Goal: Information Seeking & Learning: Check status

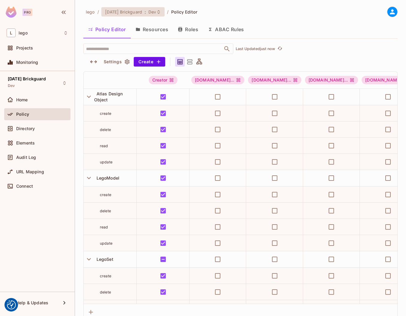
click at [149, 13] on span "Dev" at bounding box center [152, 12] width 8 height 6
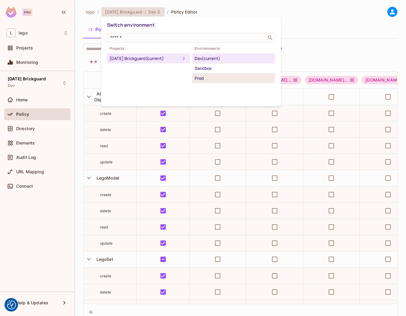
click at [206, 77] on div "Prod" at bounding box center [233, 78] width 78 height 7
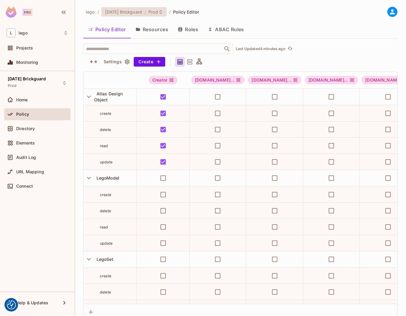
click at [137, 9] on span "[DATE] Brickguard" at bounding box center [123, 12] width 37 height 6
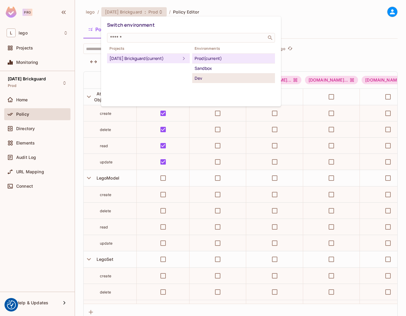
click at [206, 78] on div "Dev" at bounding box center [233, 78] width 78 height 7
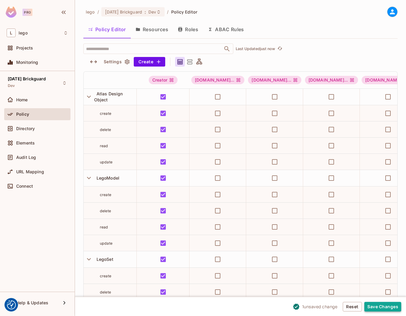
click at [373, 306] on button "Save Changes" at bounding box center [382, 307] width 37 height 10
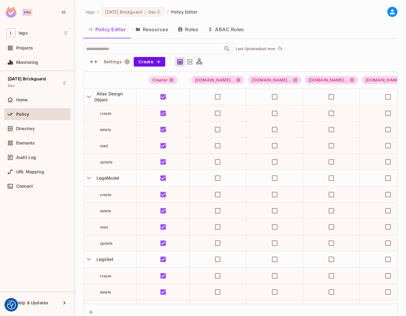
click at [188, 27] on button "Roles" at bounding box center [188, 29] width 30 height 15
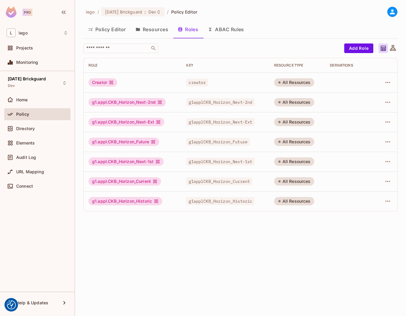
click at [158, 31] on button "Resources" at bounding box center [152, 29] width 42 height 15
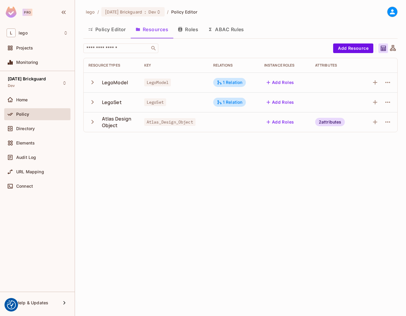
click at [214, 30] on button "ABAC Rules" at bounding box center [226, 29] width 46 height 15
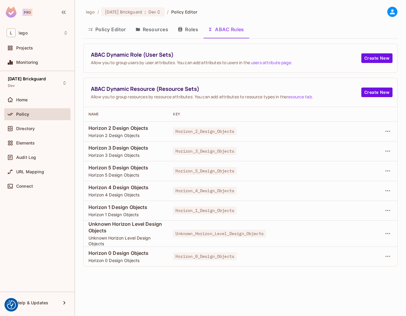
click at [192, 32] on button "Roles" at bounding box center [188, 29] width 30 height 15
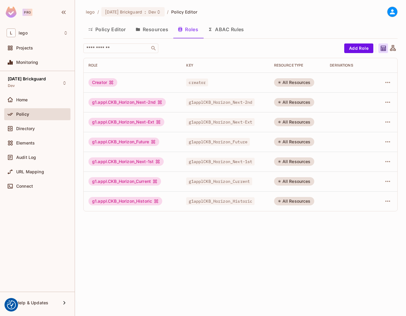
click at [157, 32] on button "Resources" at bounding box center [152, 29] width 42 height 15
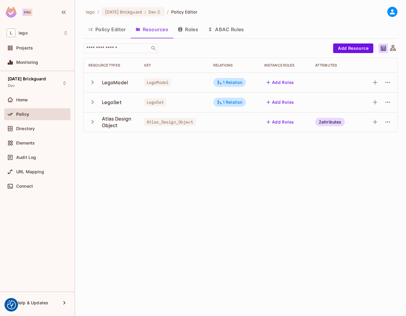
click at [105, 28] on button "Policy Editor" at bounding box center [106, 29] width 47 height 15
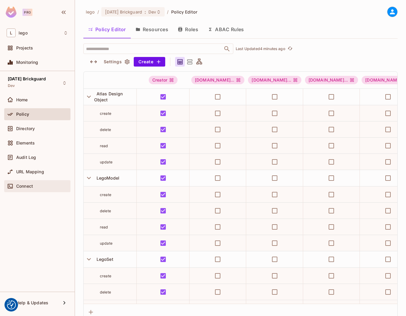
click at [18, 184] on span "Connect" at bounding box center [24, 186] width 17 height 5
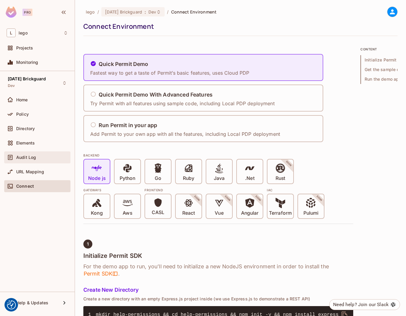
click at [30, 157] on span "Audit Log" at bounding box center [26, 157] width 20 height 5
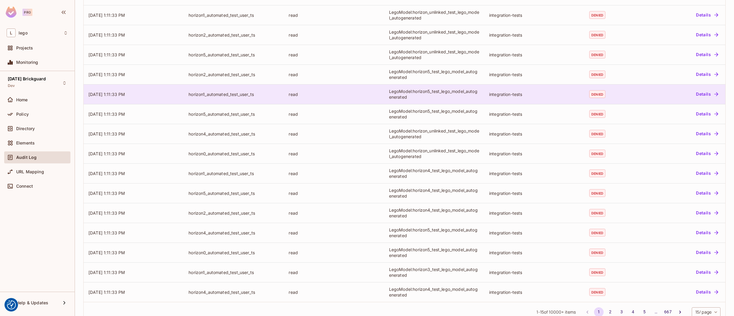
scroll to position [79, 0]
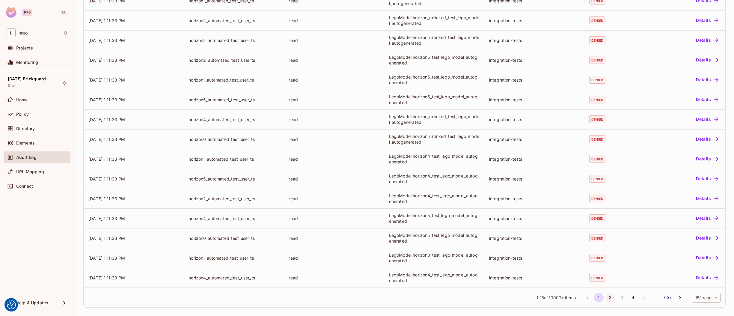
click at [405, 294] on button "2" at bounding box center [610, 298] width 10 height 10
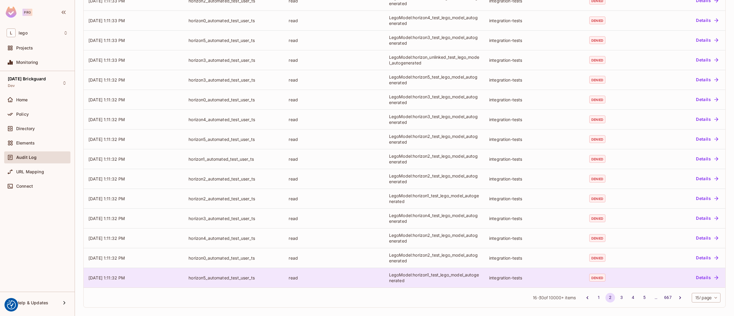
click at [405, 280] on div "LegoModel:horizon1_test_lego_model_autogenerated" at bounding box center [434, 277] width 90 height 11
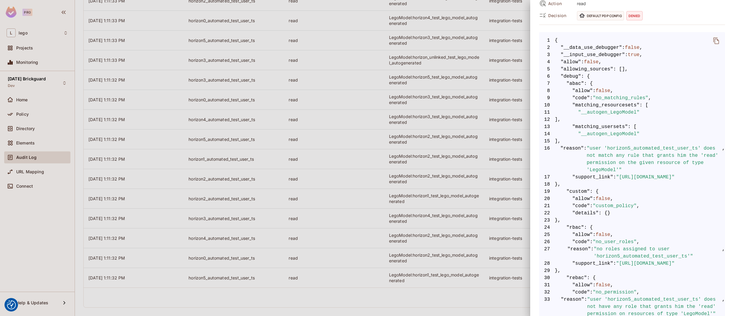
scroll to position [87, 0]
click at [405, 252] on div at bounding box center [367, 158] width 734 height 316
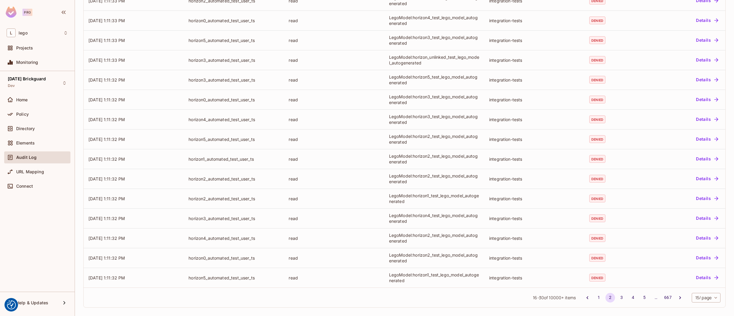
scroll to position [0, 0]
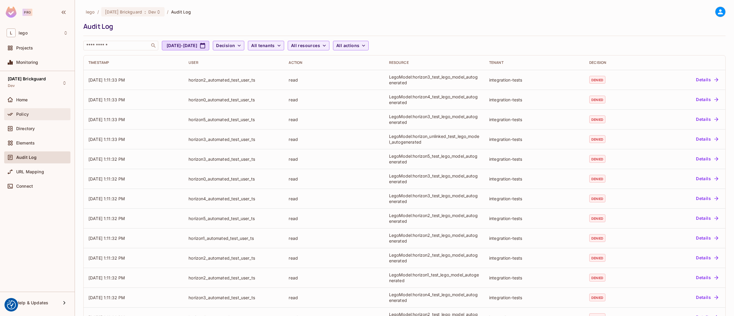
click at [34, 117] on div "Policy" at bounding box center [37, 114] width 61 height 7
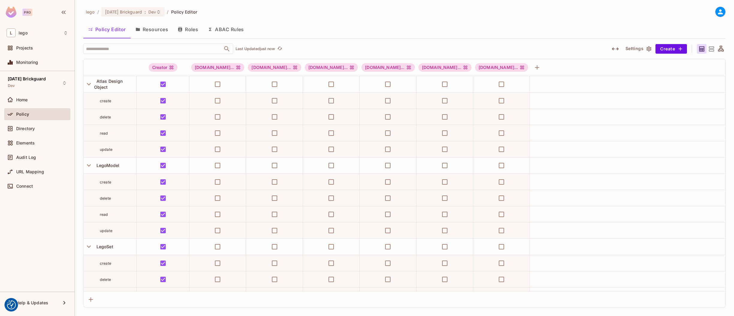
click at [148, 32] on button "Resources" at bounding box center [152, 29] width 42 height 15
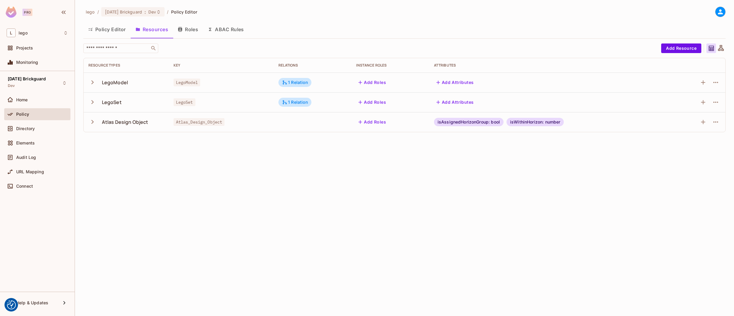
click at [192, 28] on button "Roles" at bounding box center [188, 29] width 30 height 15
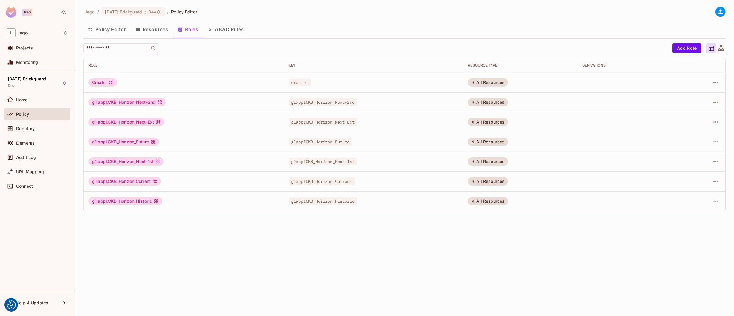
click at [232, 29] on button "ABAC Rules" at bounding box center [226, 29] width 46 height 15
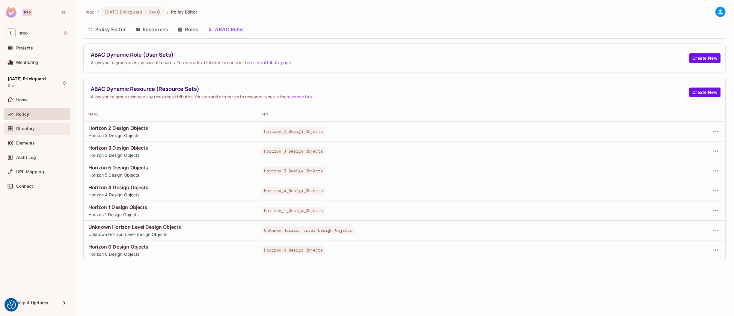
click at [26, 132] on div "Directory" at bounding box center [37, 129] width 66 height 12
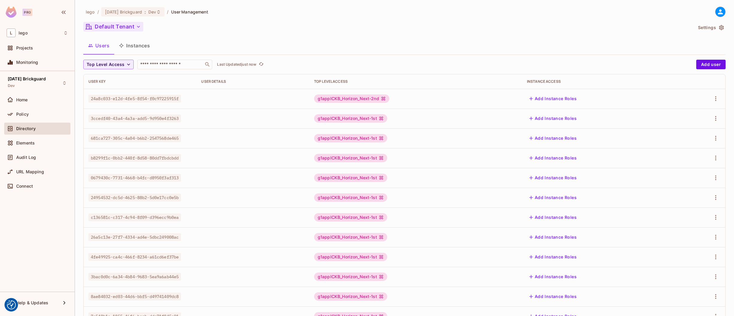
click at [129, 27] on button "Default Tenant" at bounding box center [113, 27] width 60 height 10
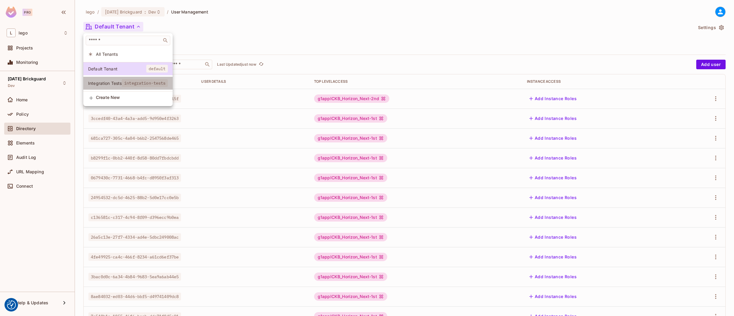
click at [113, 84] on span "Integration Tests" at bounding box center [105, 83] width 34 height 6
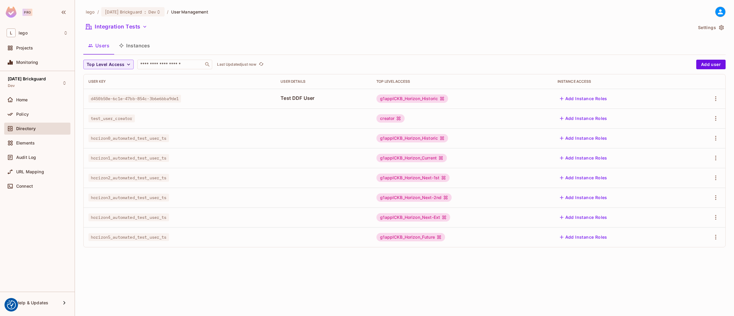
click at [136, 39] on button "Instances" at bounding box center [134, 45] width 40 height 15
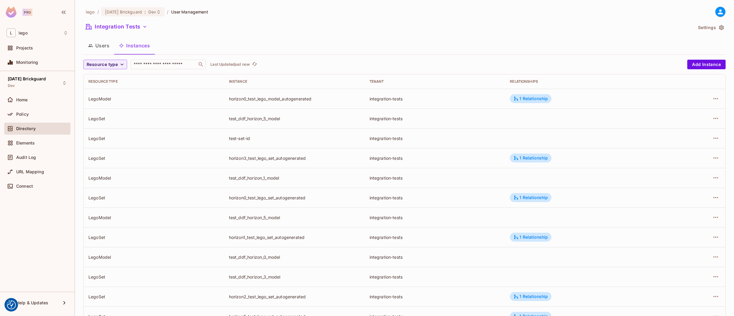
click at [259, 63] on div "Resource type ​ Last Updated just now" at bounding box center [383, 65] width 601 height 10
click at [253, 63] on icon "refresh" at bounding box center [254, 63] width 5 height 5
click at [256, 63] on icon "refresh" at bounding box center [254, 63] width 5 height 5
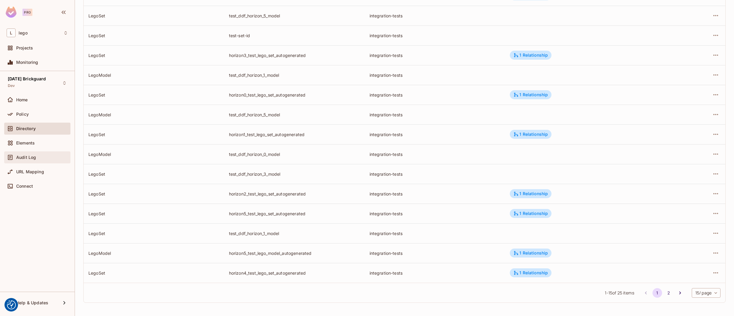
click at [38, 158] on div "Audit Log" at bounding box center [42, 157] width 52 height 5
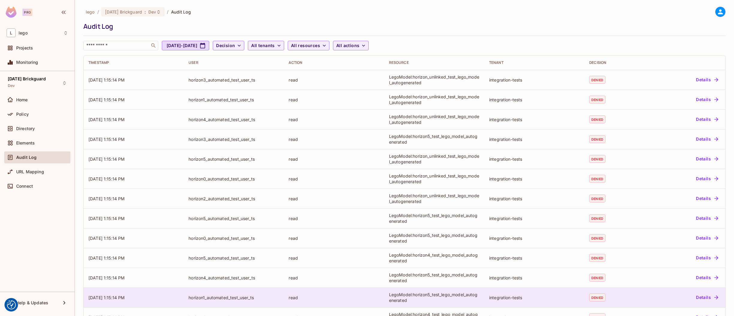
scroll to position [79, 0]
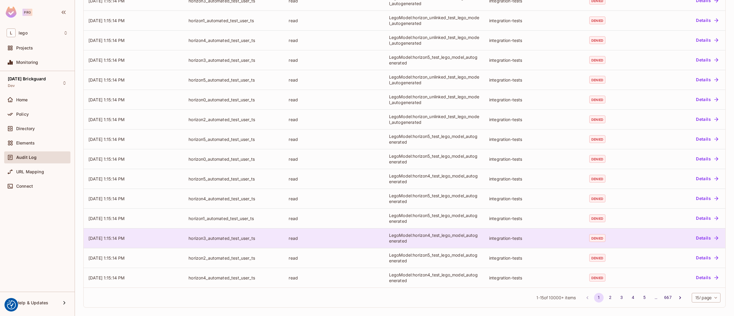
click at [255, 240] on div "horizon3_automated_test_user_ts" at bounding box center [233, 238] width 90 height 6
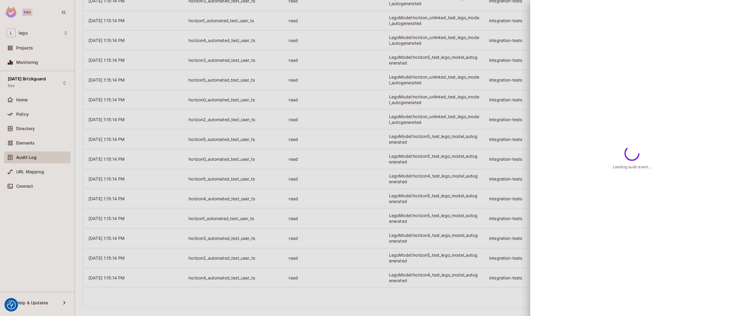
click at [518, 143] on div at bounding box center [367, 158] width 734 height 316
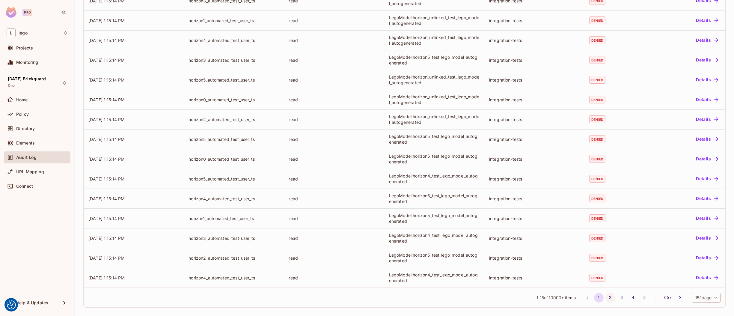
click at [605, 295] on button "2" at bounding box center [610, 298] width 10 height 10
click at [617, 297] on button "3" at bounding box center [622, 298] width 10 height 10
click at [628, 298] on button "4" at bounding box center [633, 298] width 10 height 10
click at [639, 298] on button "5" at bounding box center [644, 298] width 10 height 10
click at [639, 298] on button "6" at bounding box center [644, 298] width 10 height 10
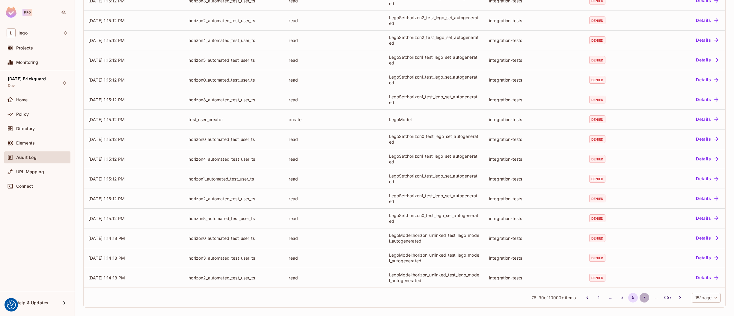
click at [639, 298] on button "7" at bounding box center [644, 298] width 10 height 10
click at [640, 295] on button "8" at bounding box center [644, 298] width 10 height 10
click at [639, 293] on button "9" at bounding box center [644, 298] width 10 height 10
click at [640, 299] on button "10" at bounding box center [644, 298] width 10 height 10
click at [639, 296] on button "11" at bounding box center [644, 298] width 10 height 10
